Goal: Information Seeking & Learning: Learn about a topic

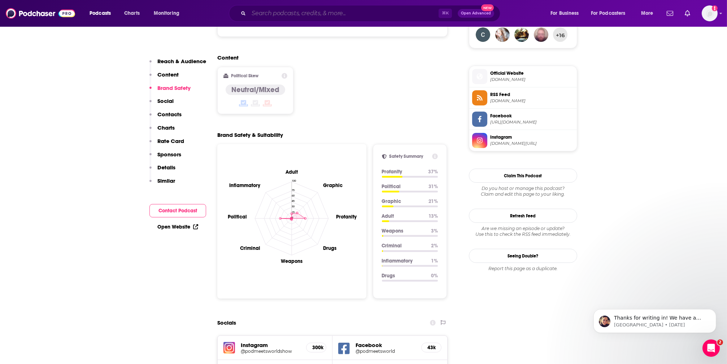
click at [271, 8] on input "Search podcasts, credits, & more..." at bounding box center [344, 14] width 190 height 12
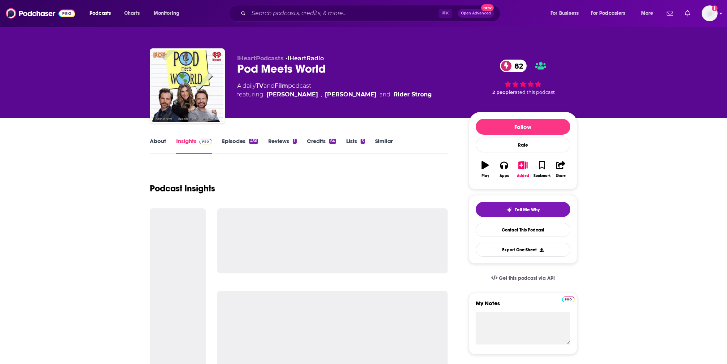
click at [703, 11] on img "Logged in as rowan.sullivan" at bounding box center [710, 13] width 16 height 16
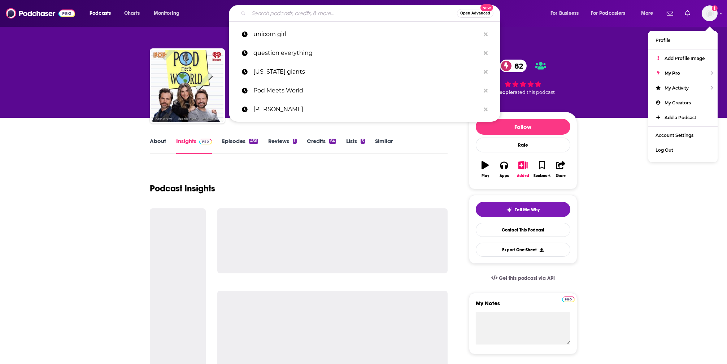
click at [372, 13] on input "Search podcasts, credits, & more..." at bounding box center [353, 14] width 208 height 12
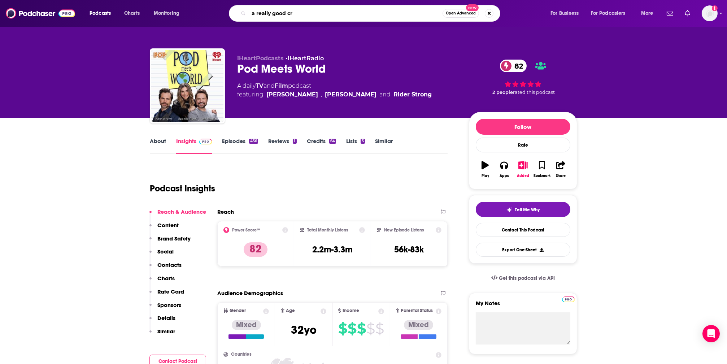
type input "a really good cry"
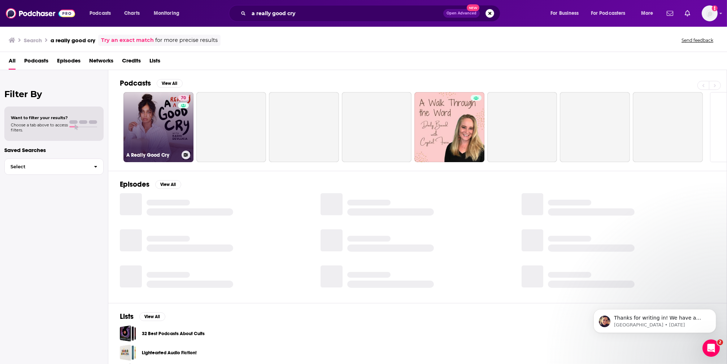
click at [165, 114] on link "70 A Really Good Cry" at bounding box center [158, 127] width 70 height 70
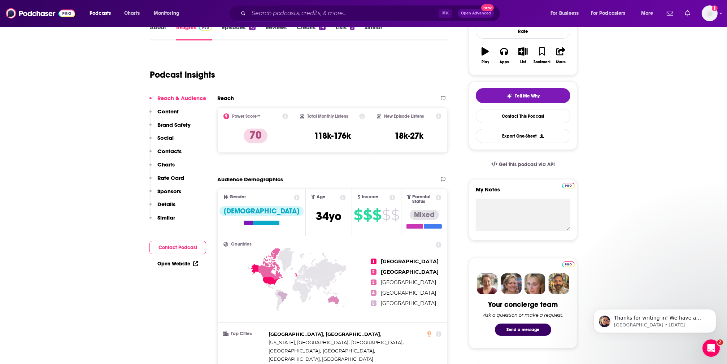
scroll to position [141, 0]
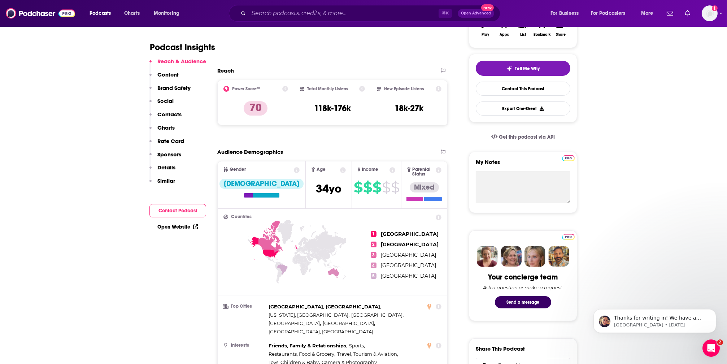
click at [283, 19] on div "⌘ K Open Advanced New" at bounding box center [364, 13] width 271 height 17
click at [286, 15] on input "Search podcasts, credits, & more..." at bounding box center [344, 14] width 190 height 12
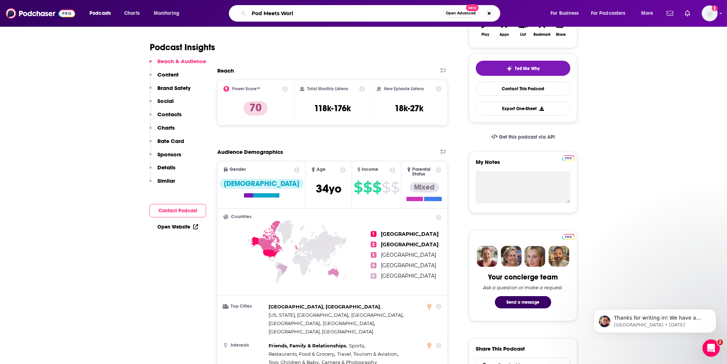
type input "Pod Meets World"
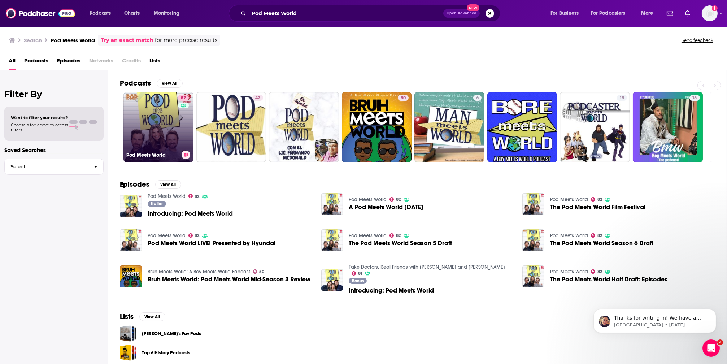
click at [162, 125] on link "82 Pod Meets World" at bounding box center [158, 127] width 70 height 70
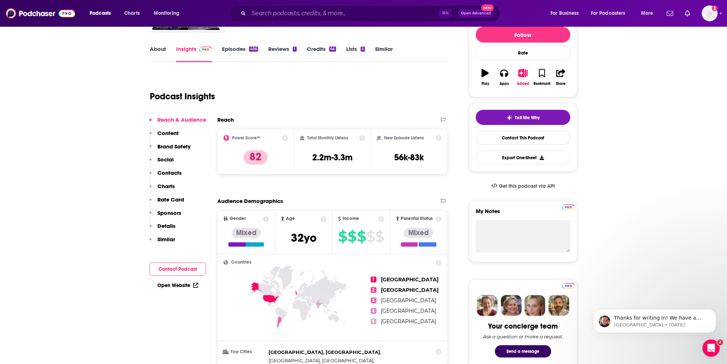
scroll to position [98, 0]
